Goal: Information Seeking & Learning: Learn about a topic

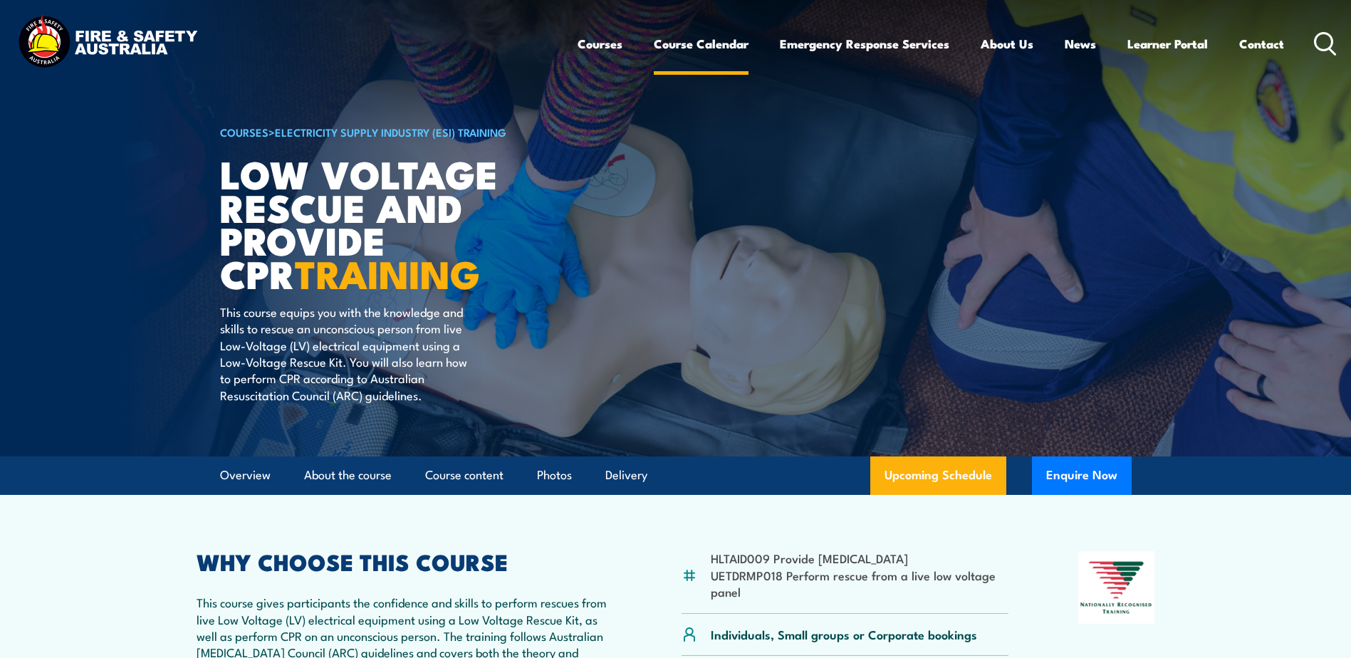
click at [699, 42] on link "Course Calendar" at bounding box center [701, 44] width 95 height 38
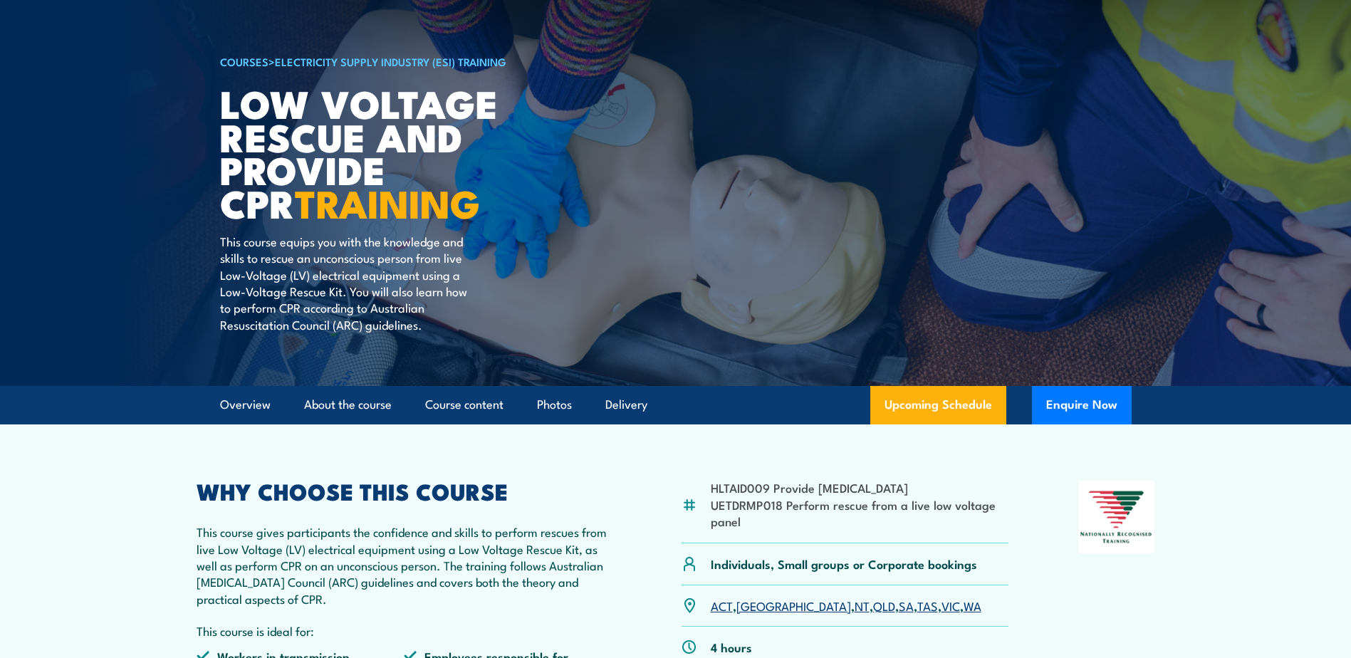
scroll to position [311, 0]
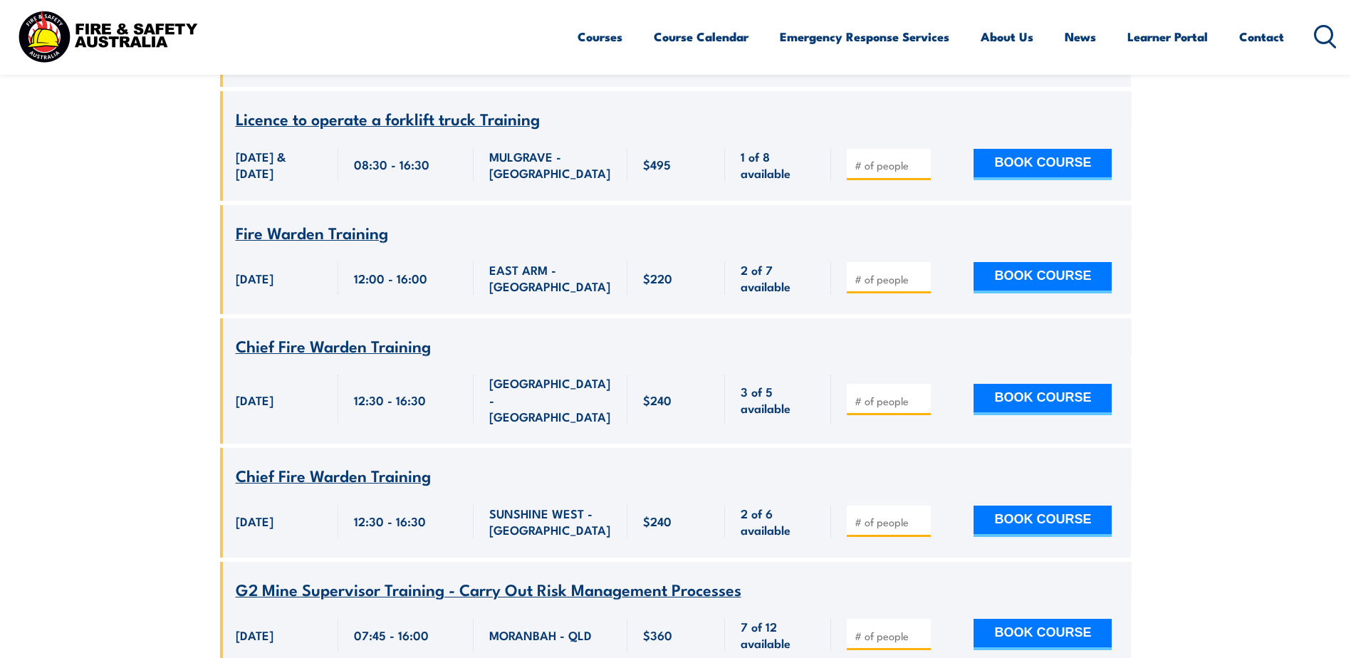
scroll to position [2018, 0]
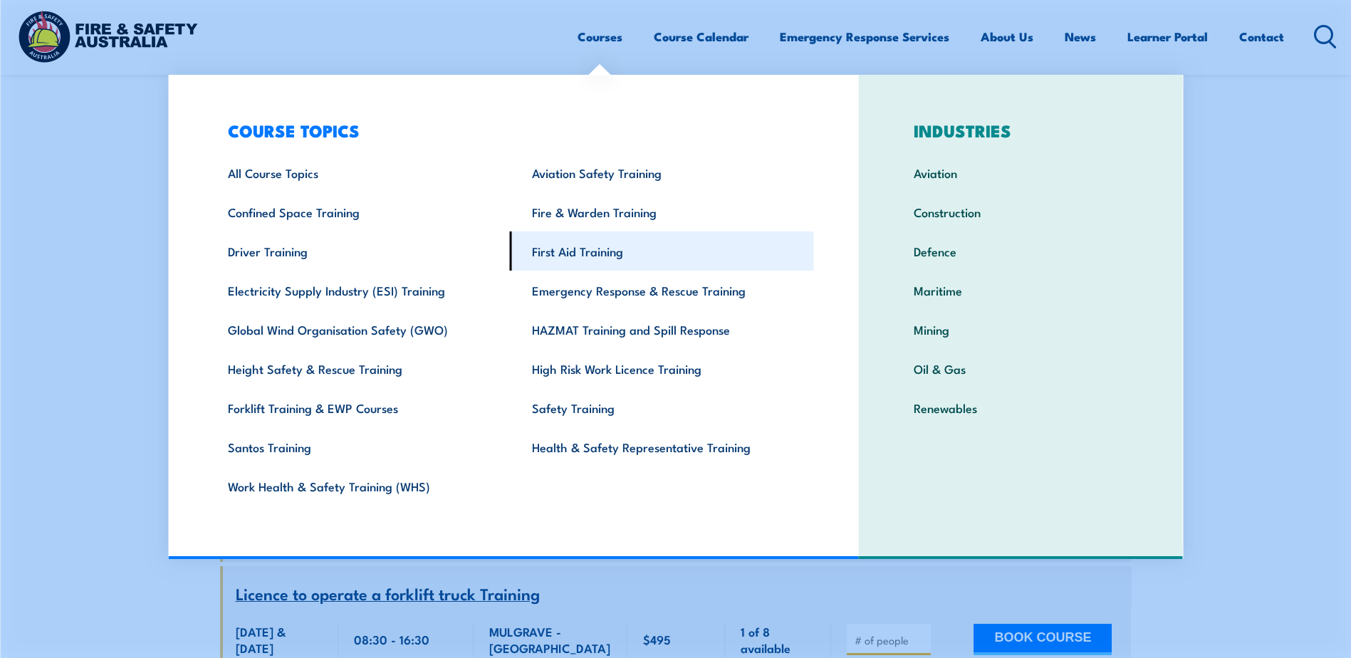
click at [578, 251] on link "First Aid Training" at bounding box center [662, 251] width 304 height 39
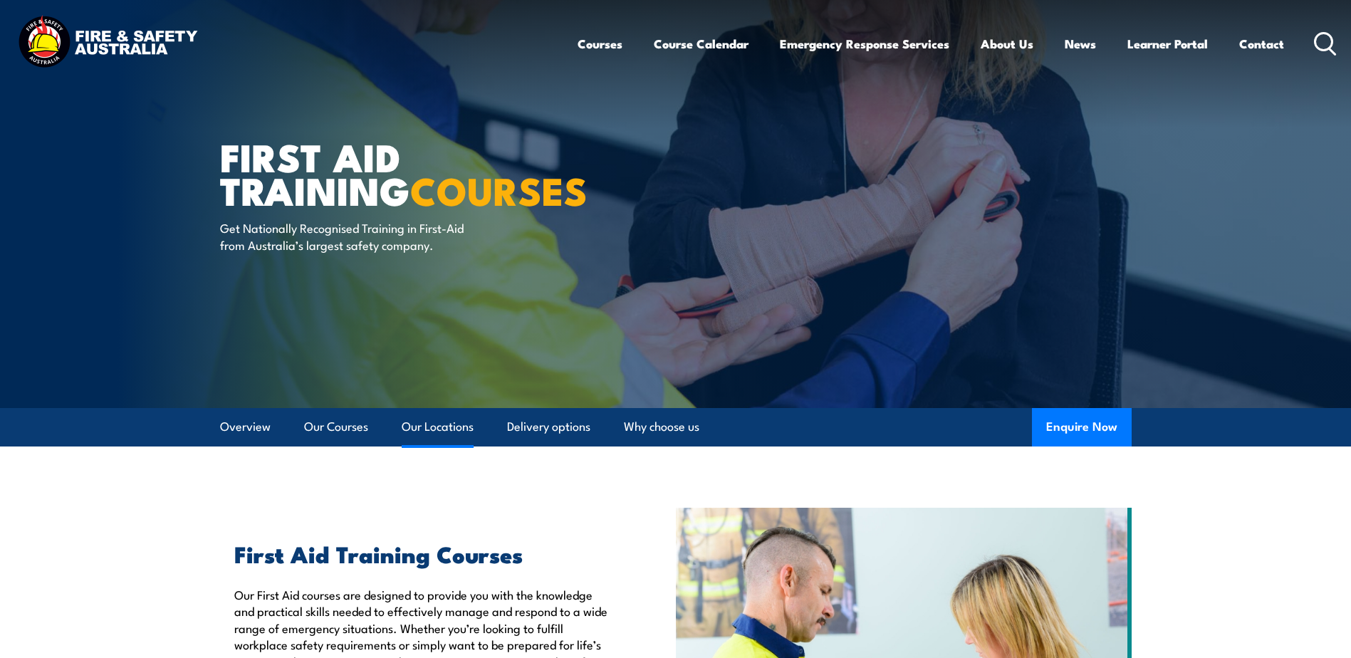
click at [456, 430] on link "Our Locations" at bounding box center [438, 427] width 72 height 38
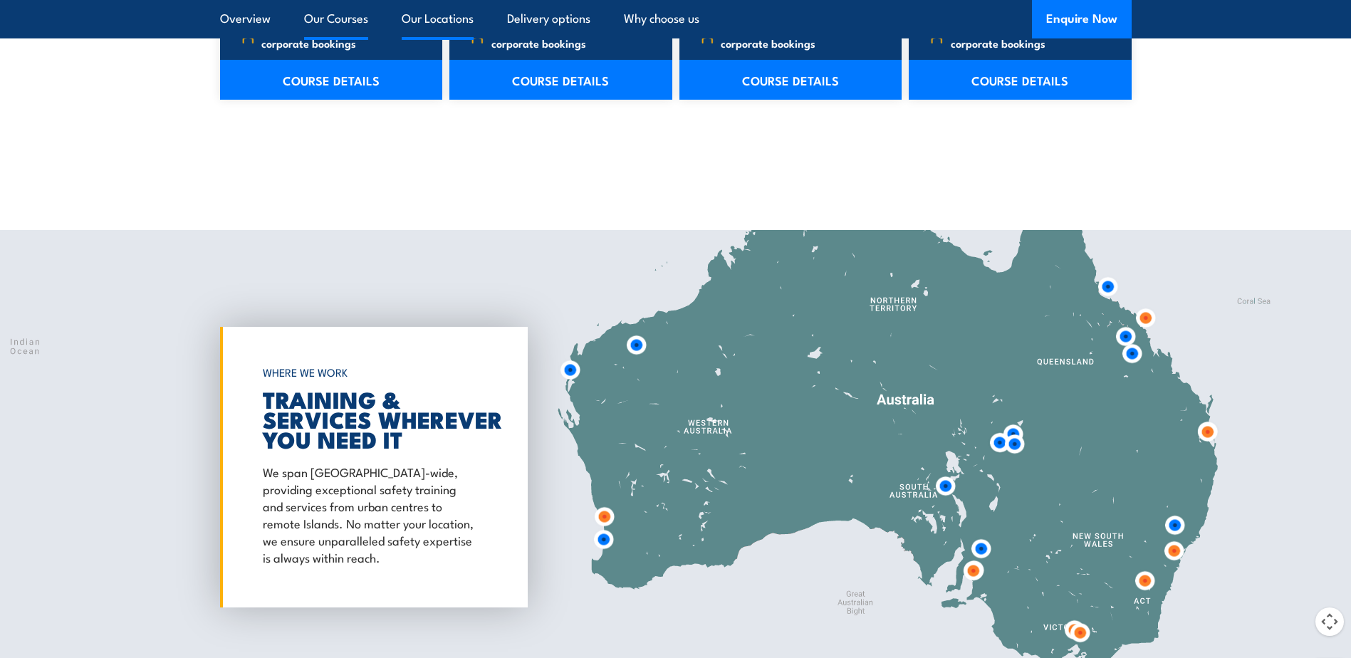
scroll to position [2608, 0]
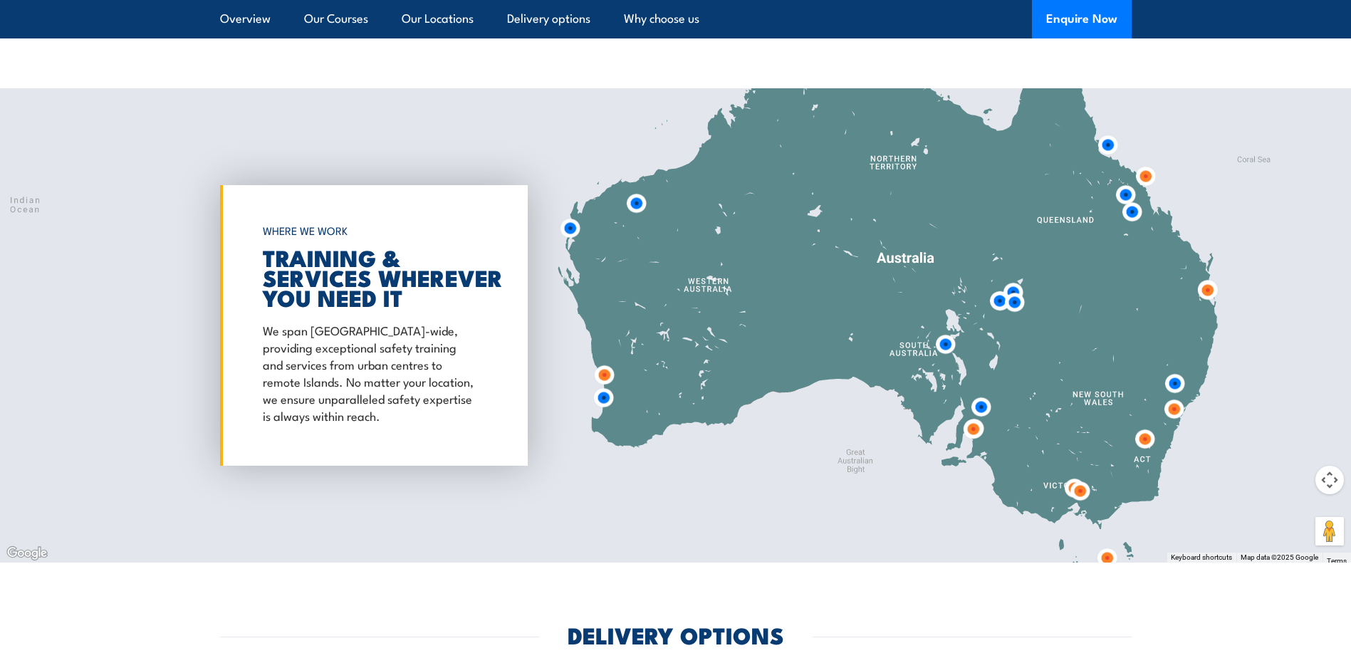
click at [1017, 304] on img at bounding box center [1015, 302] width 26 height 26
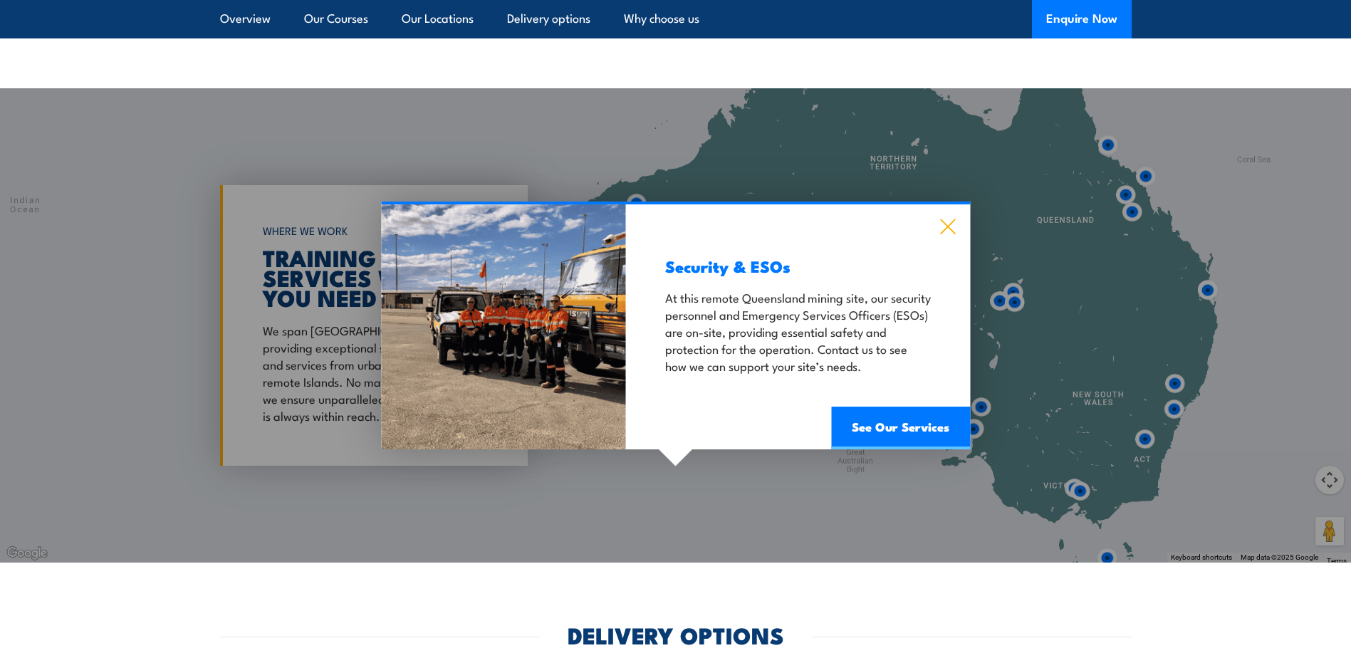
click at [942, 229] on icon at bounding box center [948, 227] width 16 height 16
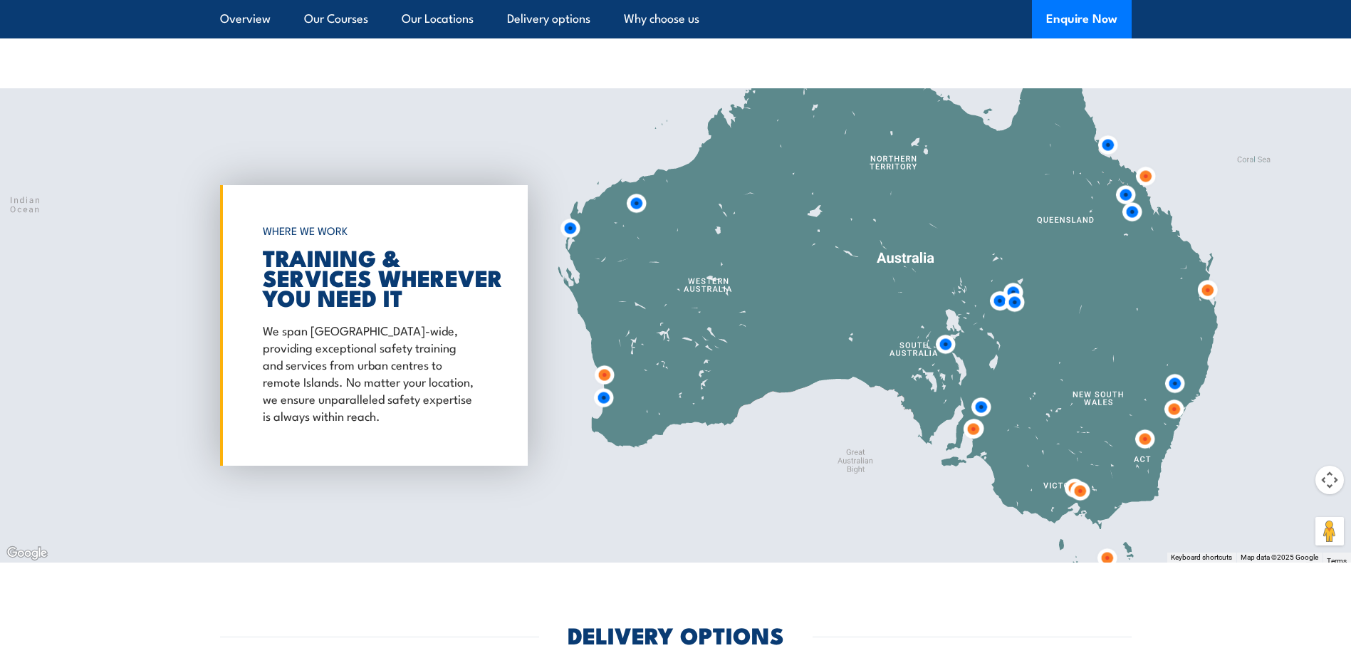
click at [1012, 291] on img at bounding box center [1015, 302] width 26 height 26
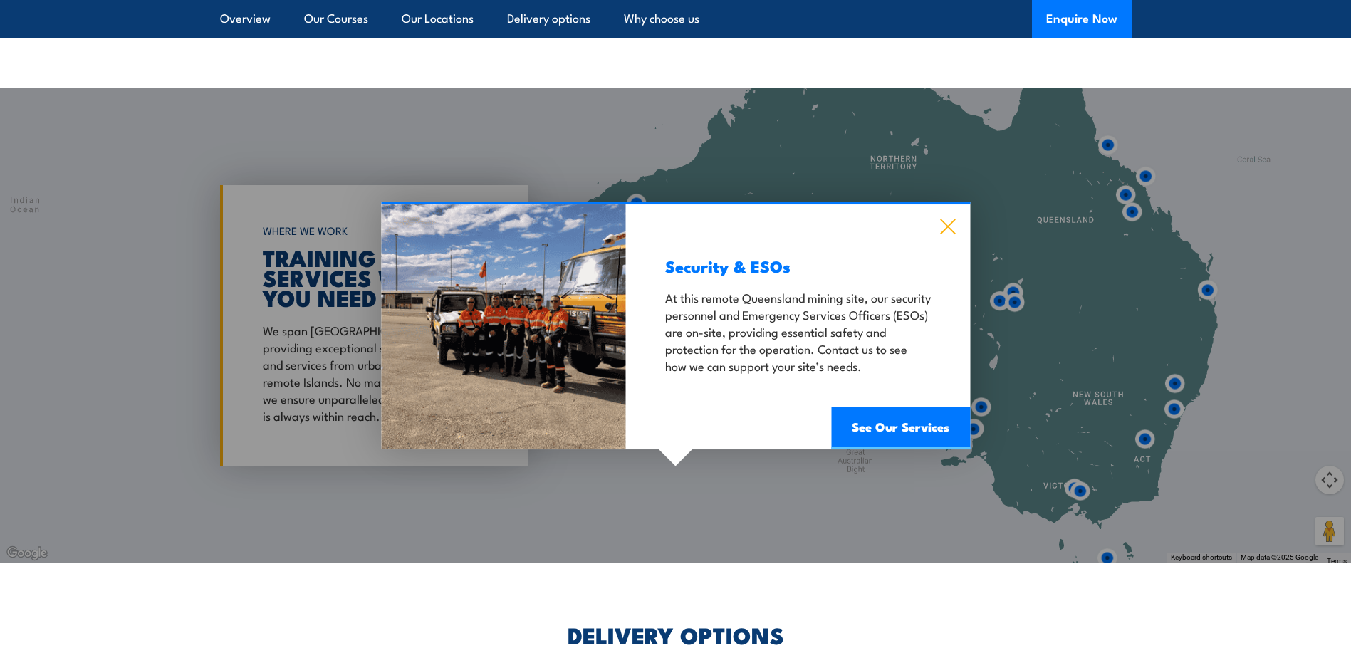
click at [951, 223] on icon at bounding box center [947, 226] width 15 height 15
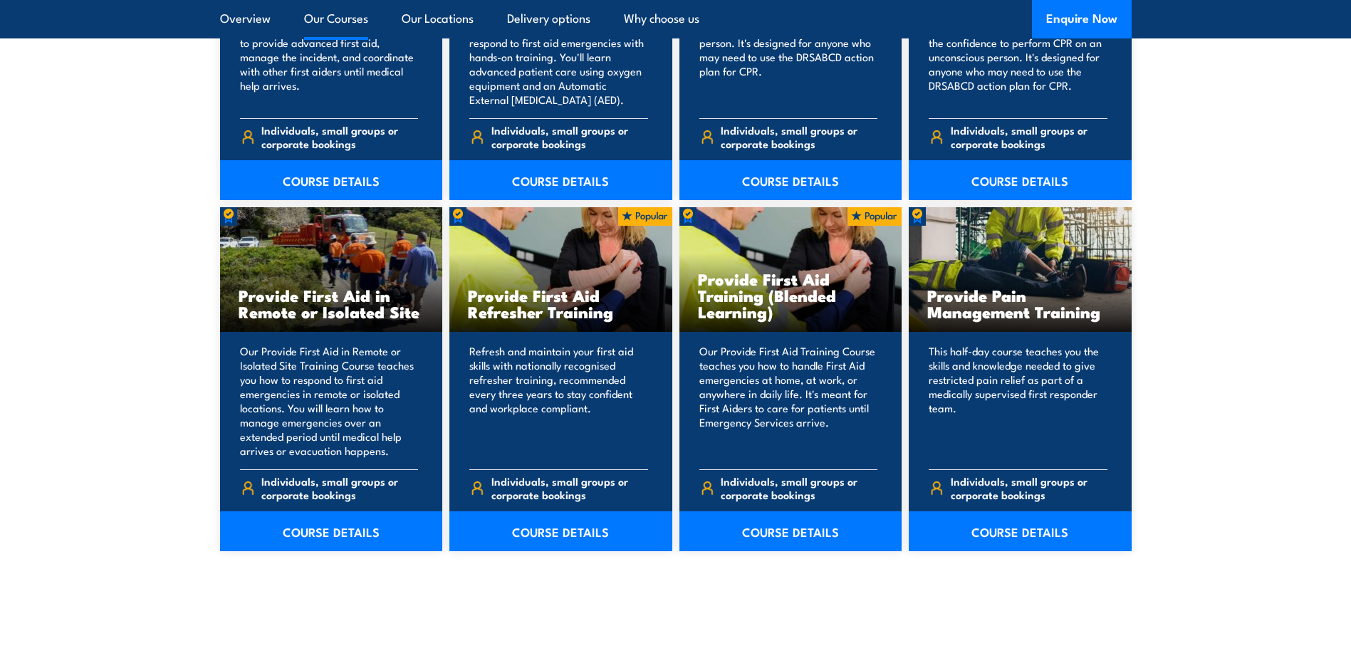
scroll to position [1539, 0]
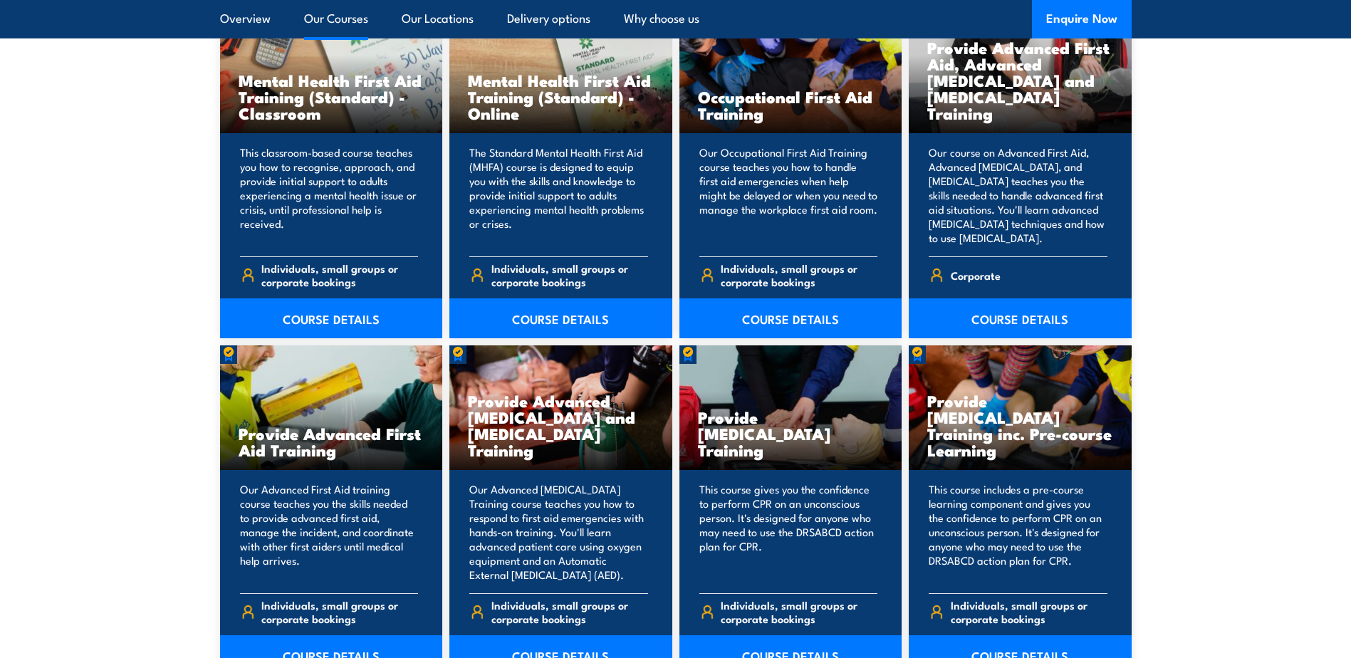
click at [323, 18] on link "Our Courses" at bounding box center [336, 19] width 64 height 38
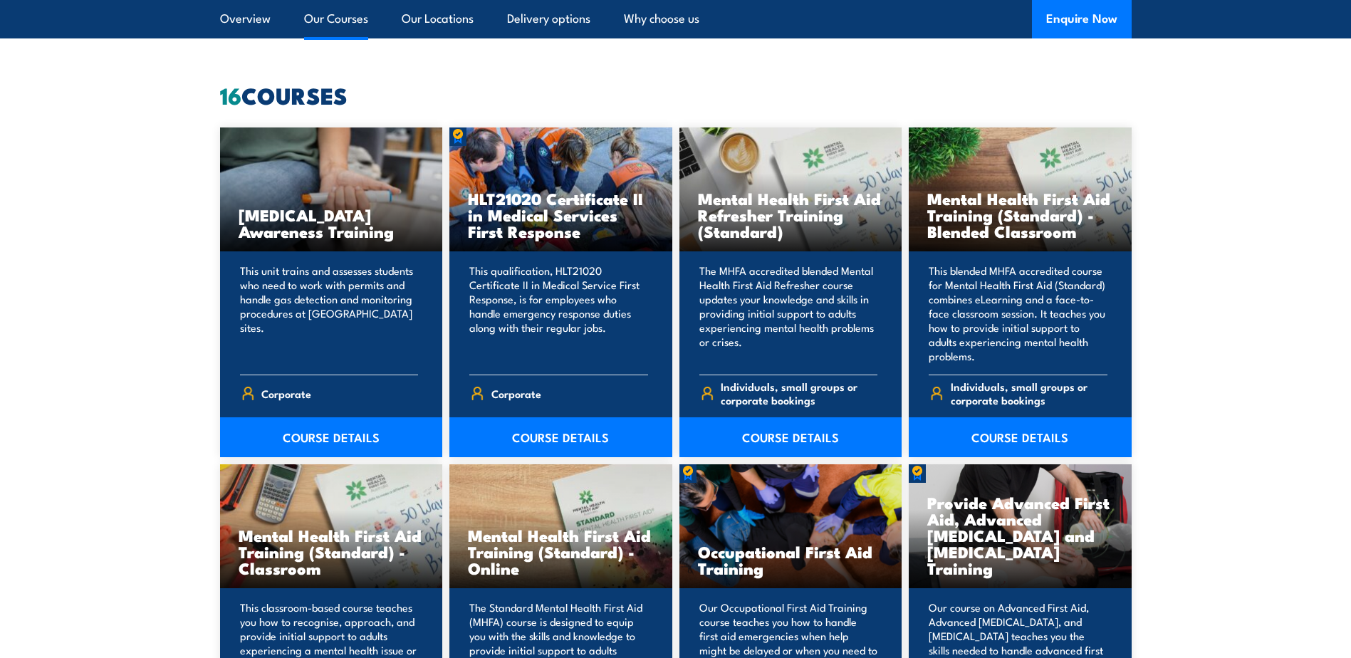
scroll to position [1081, 0]
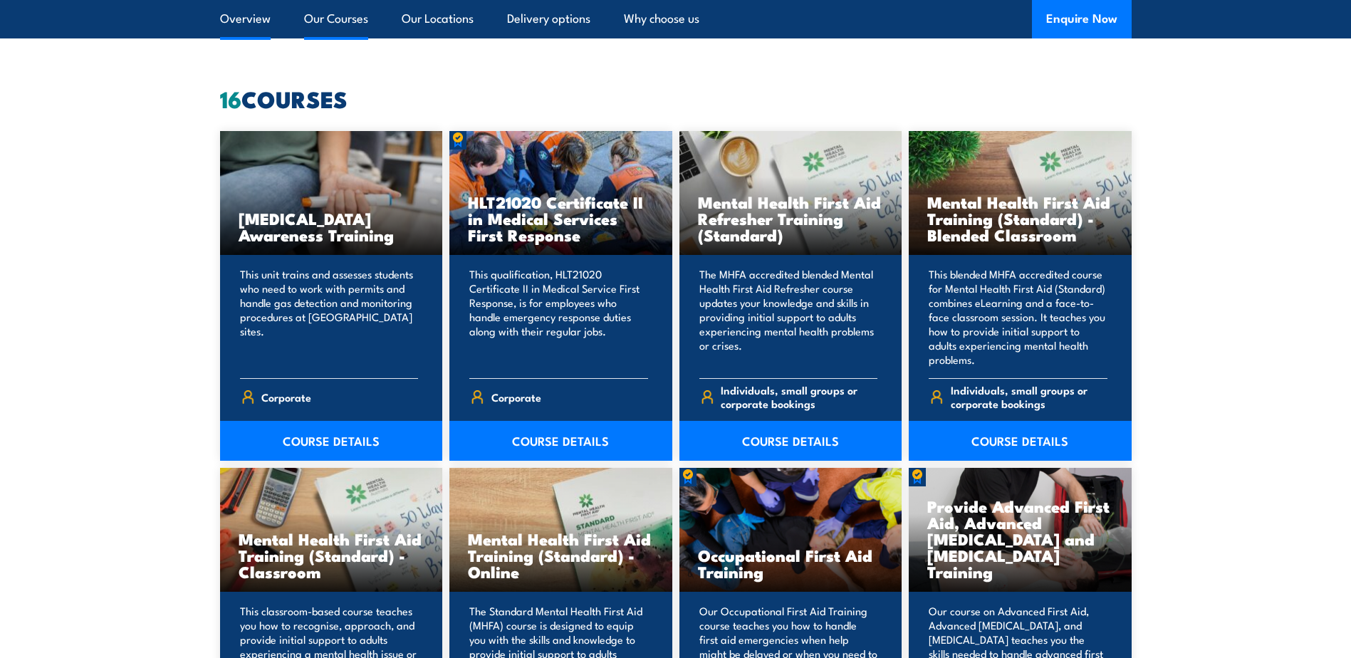
click at [234, 18] on link "Overview" at bounding box center [245, 19] width 51 height 38
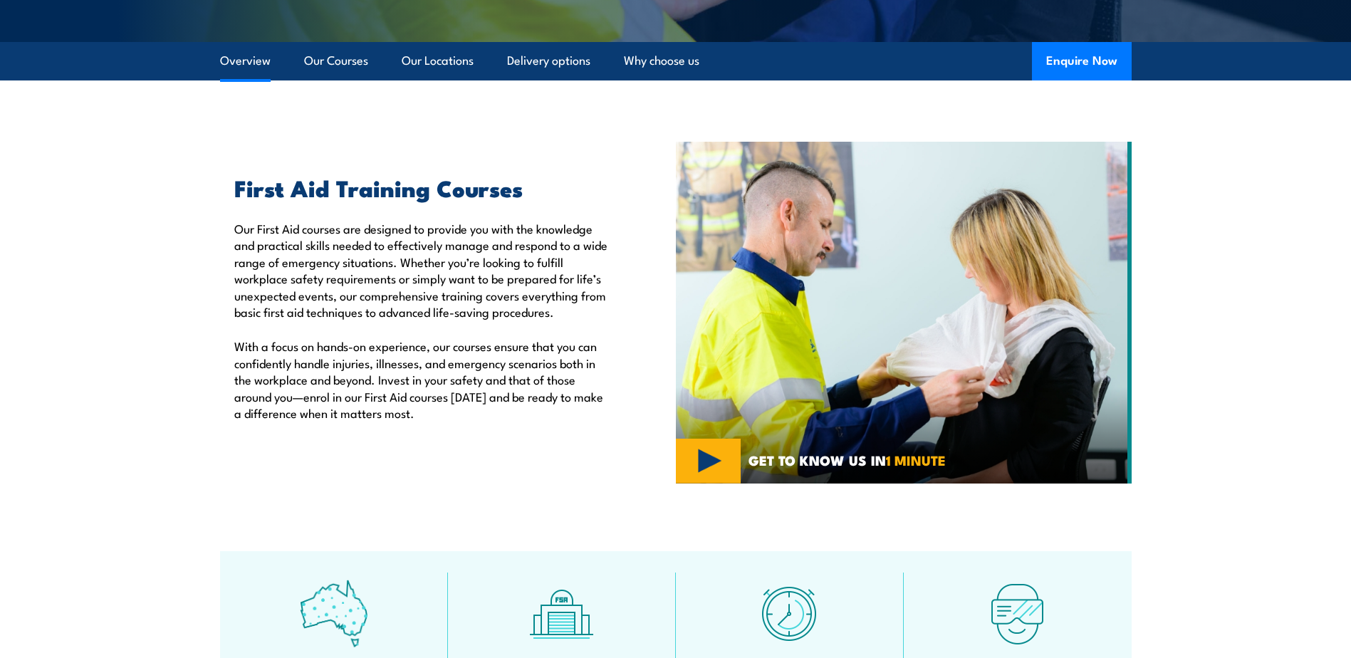
scroll to position [358, 0]
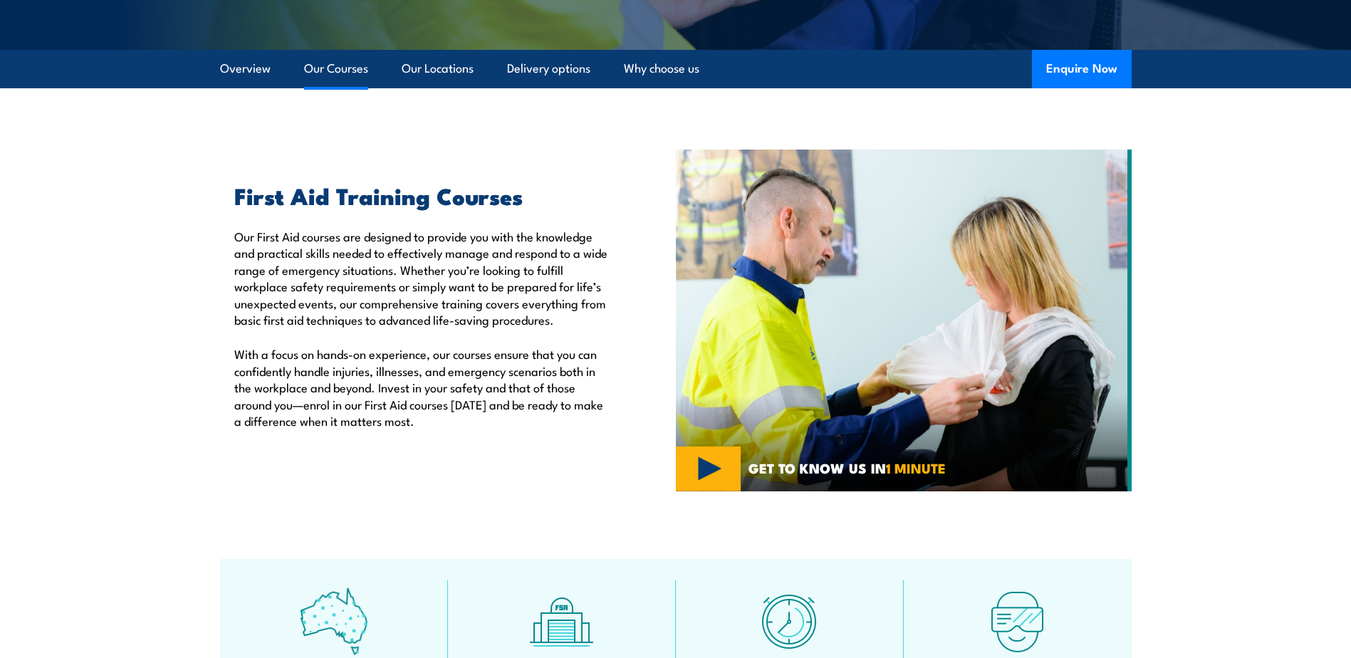
click at [352, 71] on link "Our Courses" at bounding box center [336, 69] width 64 height 38
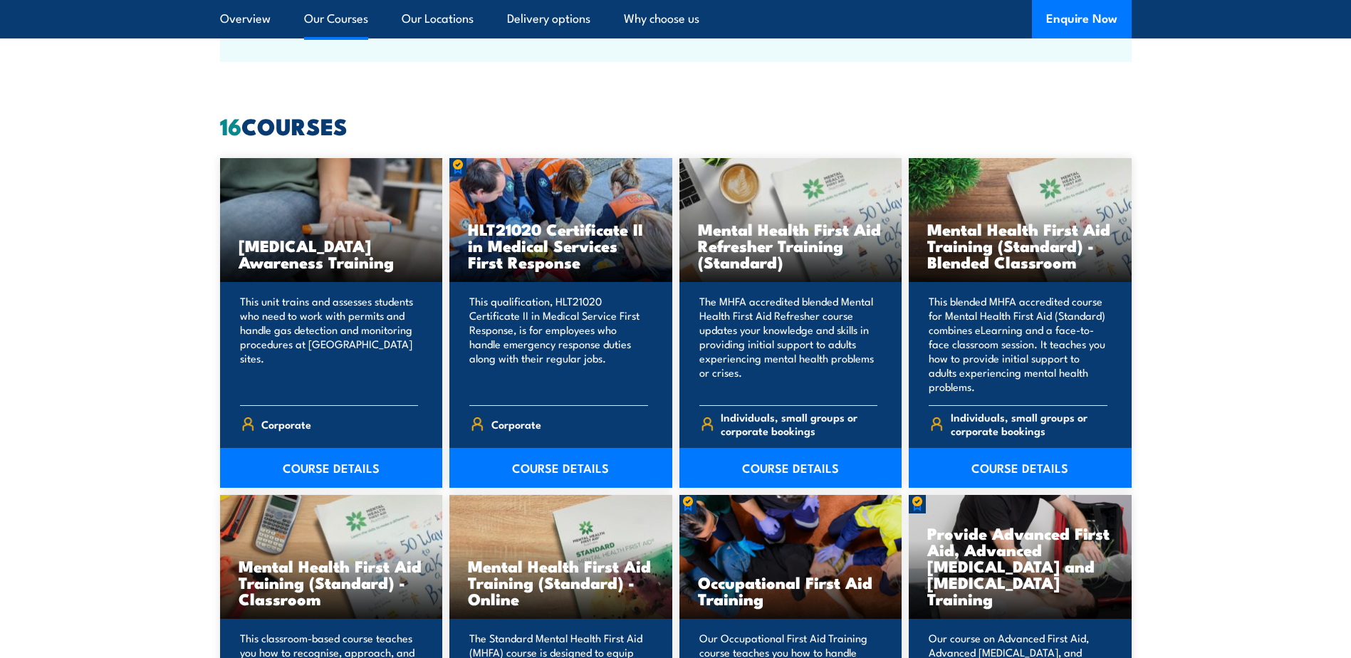
scroll to position [1081, 0]
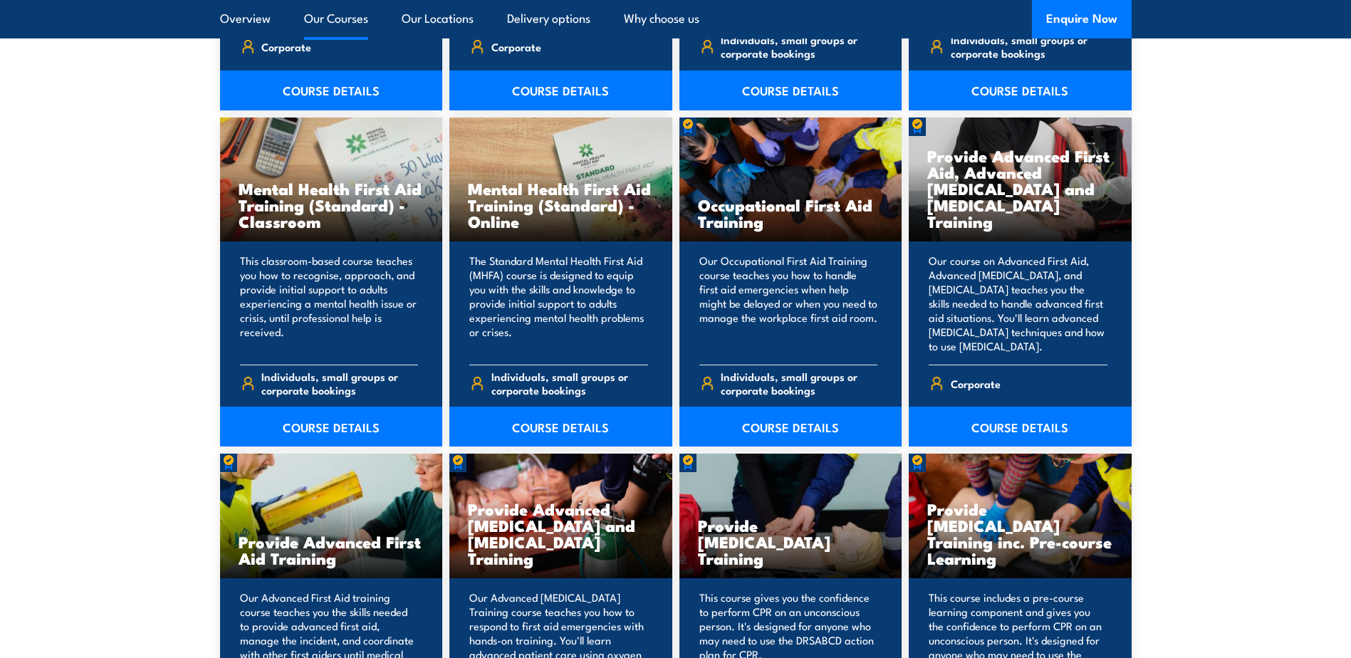
scroll to position [1473, 0]
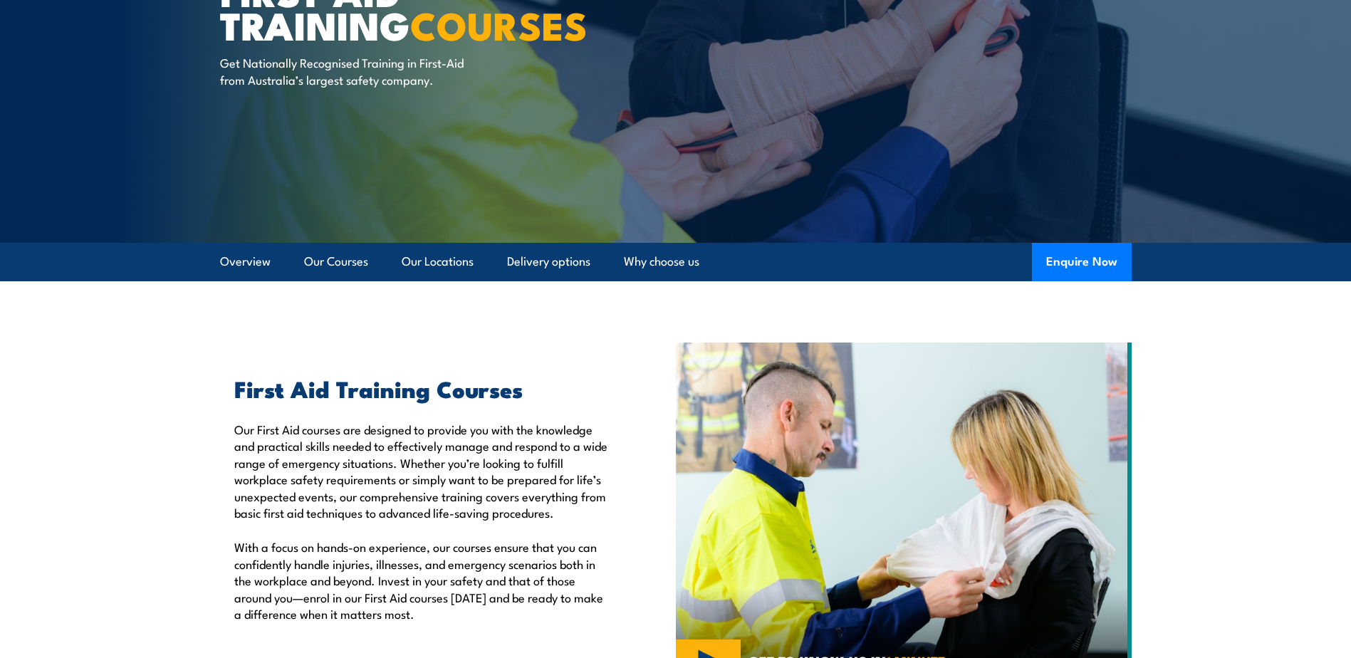
scroll to position [88, 0]
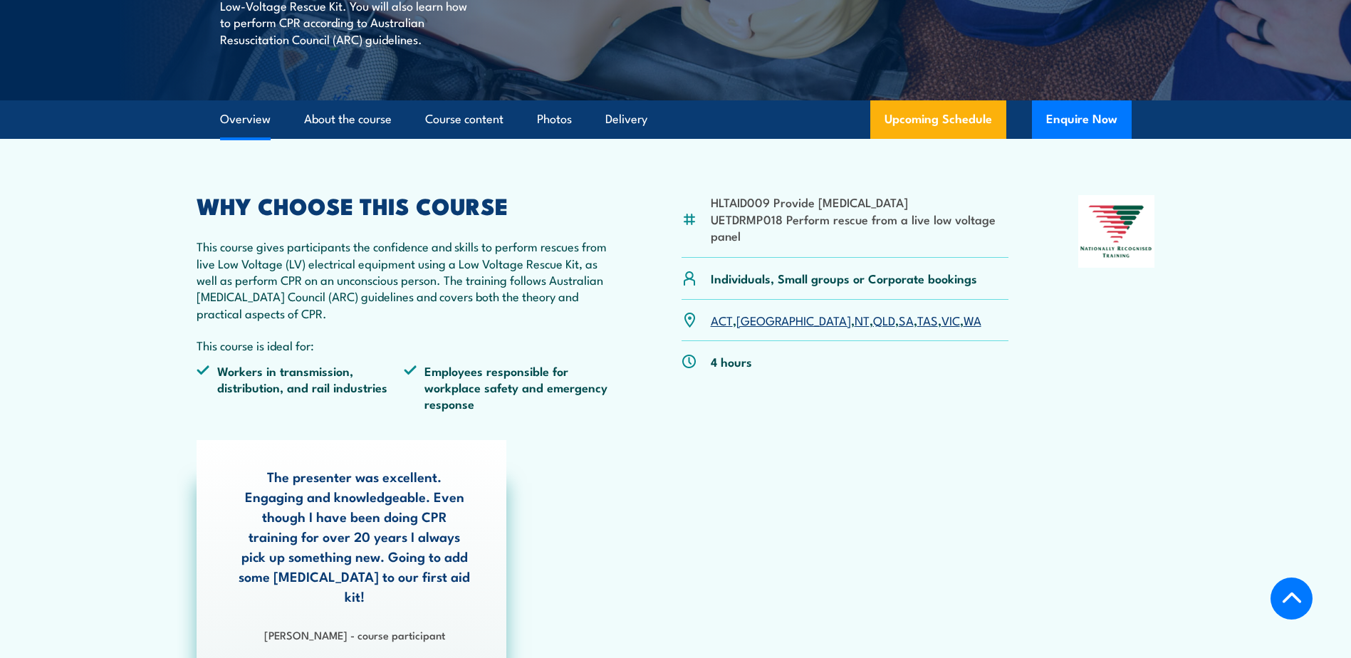
click at [873, 321] on link "QLD" at bounding box center [884, 319] width 22 height 17
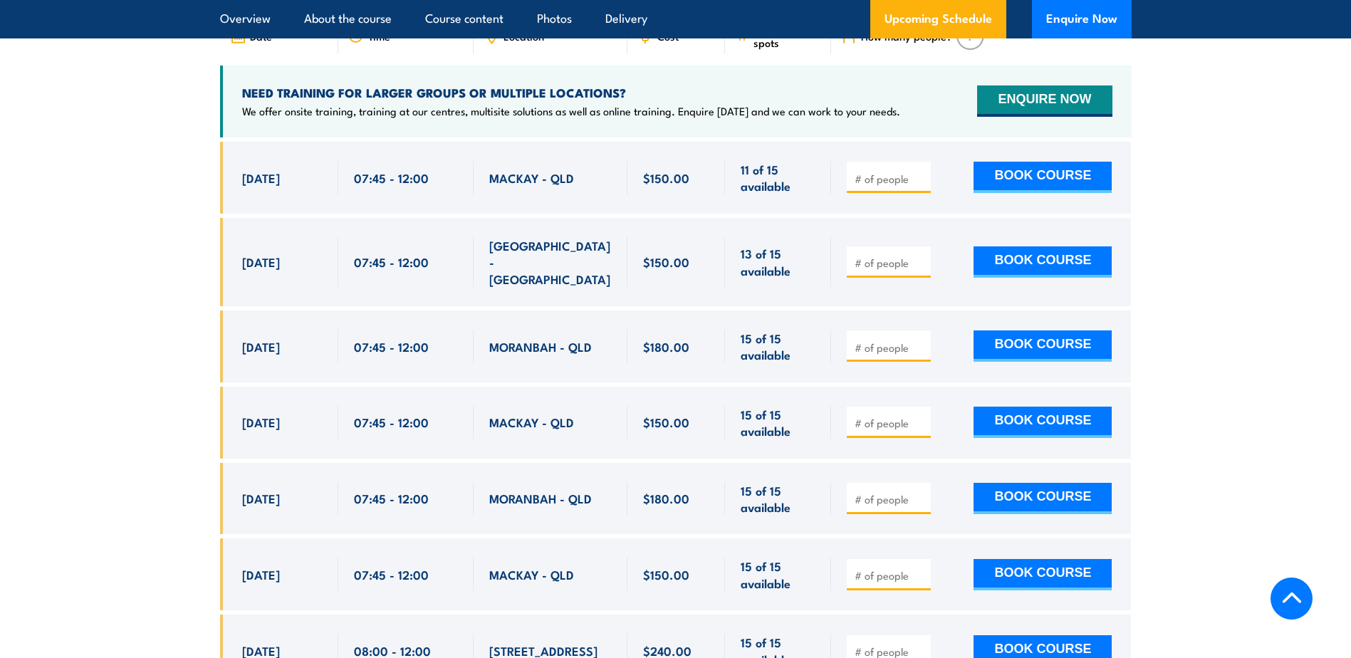
scroll to position [2468, 0]
